Goal: Task Accomplishment & Management: Use online tool/utility

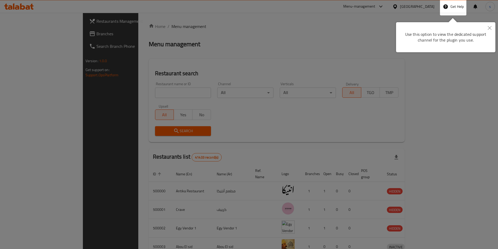
click at [422, 8] on div at bounding box center [249, 195] width 498 height 390
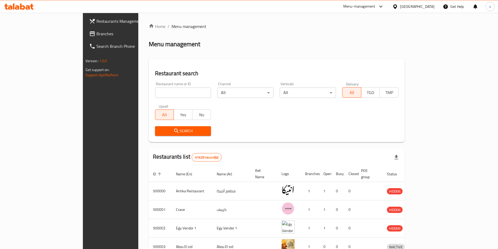
click at [420, 10] on div "Egypt" at bounding box center [413, 6] width 50 height 13
click at [400, 8] on div at bounding box center [396, 7] width 8 height 6
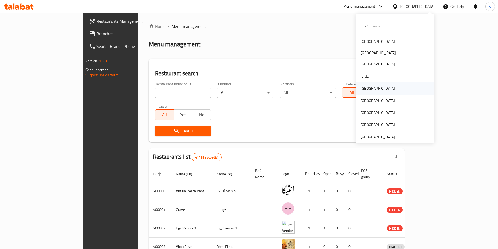
click at [374, 88] on div "[GEOGRAPHIC_DATA]" at bounding box center [395, 88] width 78 height 12
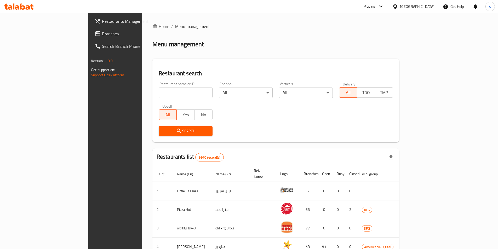
click at [159, 94] on input "search" at bounding box center [186, 93] width 54 height 10
paste input "780092"
type input "780092"
click at [165, 135] on button "Search" at bounding box center [186, 131] width 54 height 10
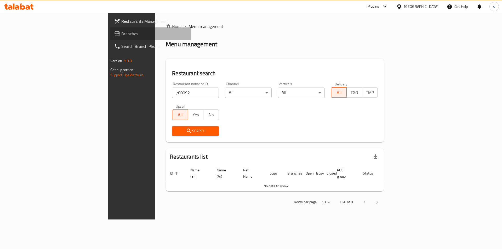
click at [121, 36] on span "Branches" at bounding box center [154, 34] width 66 height 6
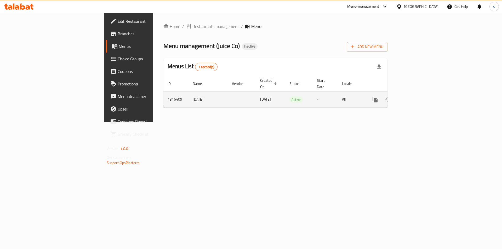
click at [415, 97] on icon "enhanced table" at bounding box center [412, 99] width 5 height 5
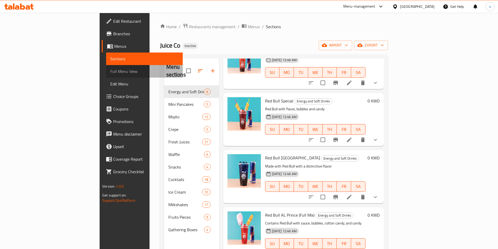
click at [110, 73] on span "Full Menu View" at bounding box center [144, 71] width 68 height 6
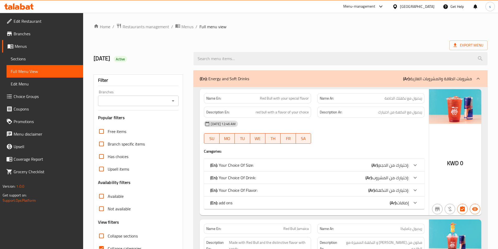
scroll to position [26, 0]
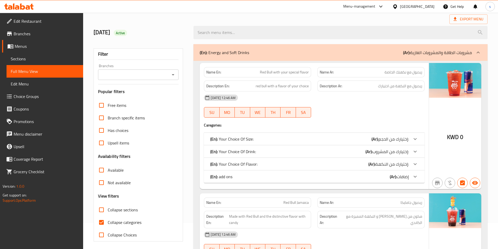
click at [102, 220] on input "Collapse categories" at bounding box center [101, 222] width 13 height 13
checkbox input "false"
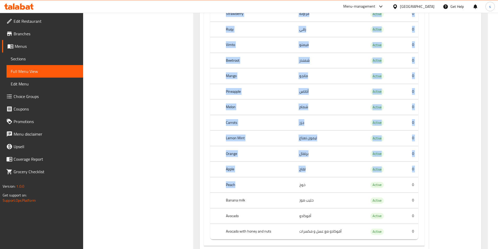
scroll to position [20375, 0]
drag, startPoint x: 244, startPoint y: 69, endPoint x: 247, endPoint y: 191, distance: 121.8
click at [247, 192] on tbody "Awar Qalb عوار قلب Active 0 Grape عنب Active 0 Kiwi كيوي Active 0 Cocktails كوك…" at bounding box center [314, 92] width 208 height 296
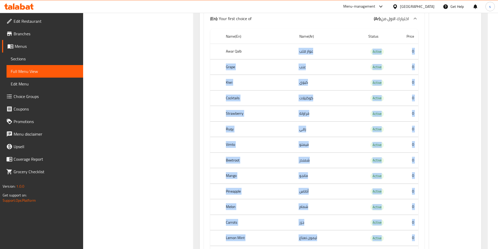
scroll to position [20270, 0]
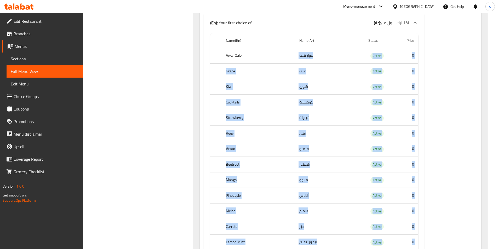
click at [256, 188] on td "choices table" at bounding box center [314, 188] width 208 height 0
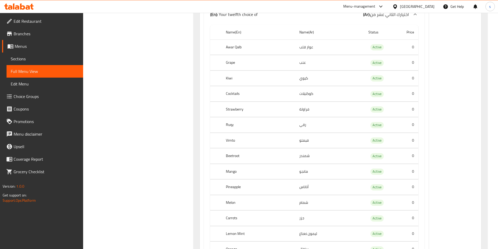
scroll to position [24061, 0]
